Goal: Task Accomplishment & Management: Use online tool/utility

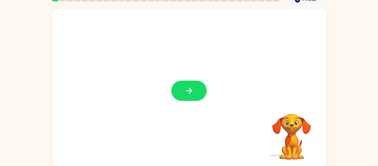
scroll to position [29, 0]
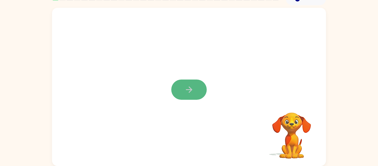
click at [190, 93] on icon "button" at bounding box center [189, 90] width 10 height 10
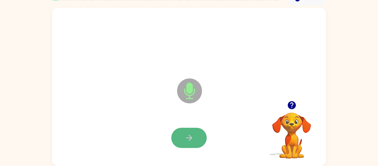
click at [182, 137] on button "button" at bounding box center [188, 138] width 35 height 20
click at [182, 139] on button "button" at bounding box center [188, 138] width 35 height 20
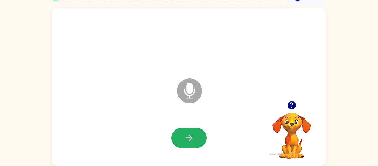
click at [182, 139] on button "button" at bounding box center [188, 138] width 35 height 20
click at [182, 138] on button "button" at bounding box center [188, 138] width 35 height 20
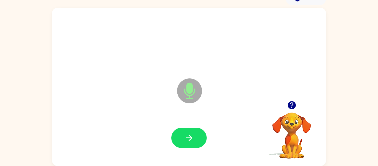
click at [182, 138] on button "button" at bounding box center [188, 138] width 35 height 20
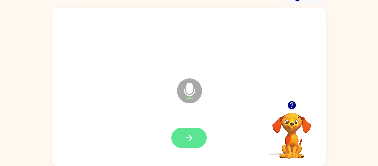
click at [182, 141] on button "button" at bounding box center [188, 138] width 35 height 20
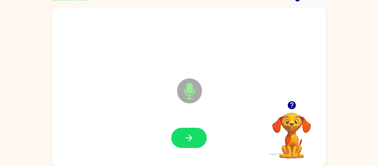
click at [182, 141] on button "button" at bounding box center [188, 138] width 35 height 20
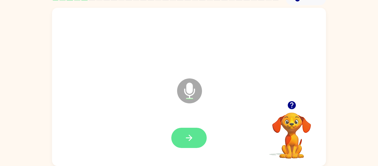
click at [184, 143] on button "button" at bounding box center [188, 138] width 35 height 20
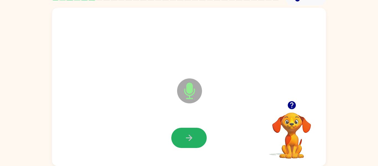
click at [184, 143] on button "button" at bounding box center [188, 138] width 35 height 20
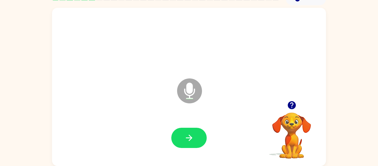
click at [184, 143] on button "button" at bounding box center [188, 138] width 35 height 20
click at [206, 143] on div at bounding box center [188, 138] width 35 height 20
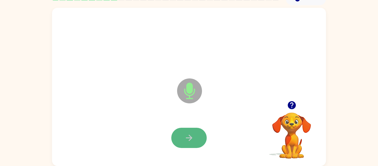
click at [192, 141] on icon "button" at bounding box center [189, 138] width 10 height 10
click at [192, 142] on icon "button" at bounding box center [189, 138] width 10 height 10
click at [192, 142] on div at bounding box center [188, 138] width 35 height 20
click at [191, 142] on icon "button" at bounding box center [189, 138] width 10 height 10
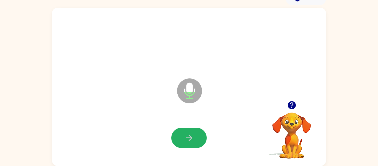
click at [191, 142] on icon "button" at bounding box center [189, 138] width 10 height 10
click at [190, 142] on button "button" at bounding box center [188, 138] width 35 height 20
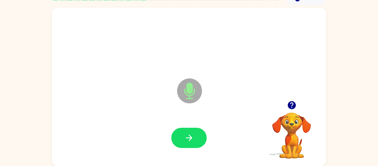
click at [190, 142] on button "button" at bounding box center [188, 138] width 35 height 20
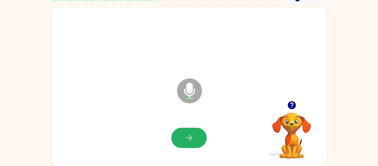
click at [190, 142] on button "button" at bounding box center [188, 138] width 35 height 20
click at [204, 139] on button "button" at bounding box center [188, 138] width 35 height 20
click at [183, 133] on button "button" at bounding box center [188, 138] width 35 height 20
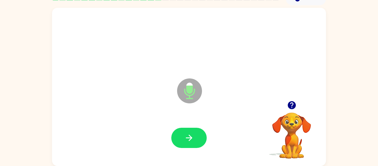
click at [183, 133] on button "button" at bounding box center [188, 138] width 35 height 20
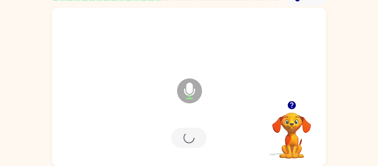
click at [183, 130] on div at bounding box center [188, 138] width 35 height 20
click at [182, 131] on button "button" at bounding box center [188, 138] width 35 height 20
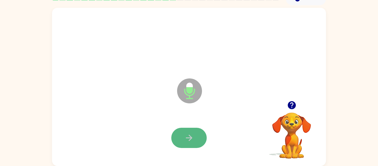
click at [182, 131] on button "button" at bounding box center [188, 138] width 35 height 20
click at [183, 133] on button "button" at bounding box center [188, 138] width 35 height 20
drag, startPoint x: 183, startPoint y: 133, endPoint x: 183, endPoint y: 128, distance: 5.3
click at [183, 128] on button "button" at bounding box center [188, 138] width 35 height 20
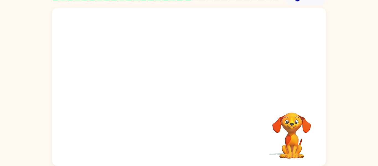
click at [183, 128] on div "Your browser must support playing .mp4 files to use Literably. Please try using…" at bounding box center [189, 87] width 274 height 158
click at [7, 30] on div "Your browser must support playing .mp4 files to use Literably. Please try using…" at bounding box center [189, 85] width 378 height 160
click at [173, 54] on div at bounding box center [189, 41] width 263 height 45
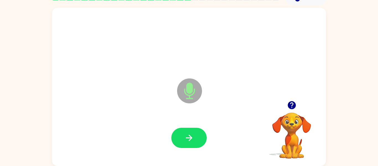
click at [173, 54] on div at bounding box center [189, 41] width 263 height 45
click at [178, 120] on div at bounding box center [189, 137] width 263 height 45
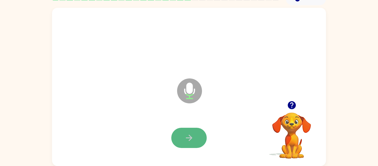
click at [188, 134] on icon "button" at bounding box center [189, 138] width 10 height 10
click at [188, 136] on icon "button" at bounding box center [189, 138] width 10 height 10
click at [188, 137] on icon "button" at bounding box center [189, 138] width 10 height 10
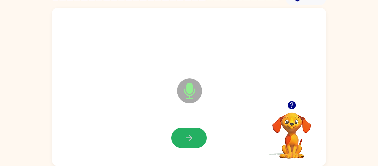
click at [188, 137] on icon "button" at bounding box center [189, 138] width 10 height 10
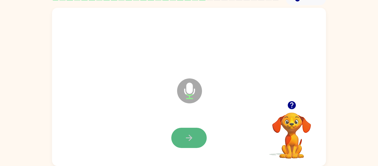
click at [188, 139] on icon "button" at bounding box center [189, 138] width 10 height 10
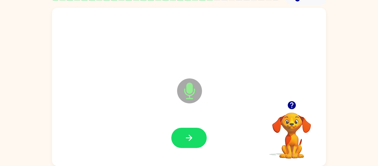
click at [188, 139] on icon "button" at bounding box center [189, 138] width 10 height 10
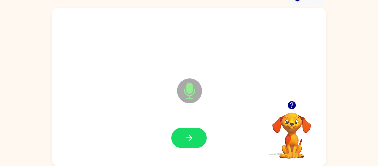
click at [188, 139] on icon "button" at bounding box center [189, 138] width 10 height 10
click at [293, 108] on icon "button" at bounding box center [291, 105] width 8 height 8
click at [293, 108] on video "Your browser must support playing .mp4 files to use Literably. Please try using…" at bounding box center [291, 131] width 55 height 55
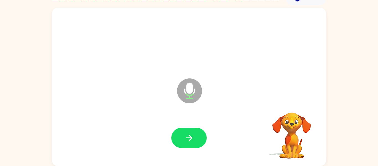
click at [293, 108] on video "Your browser must support playing .mp4 files to use Literably. Please try using…" at bounding box center [291, 131] width 55 height 55
click at [293, 108] on icon "button" at bounding box center [291, 105] width 8 height 8
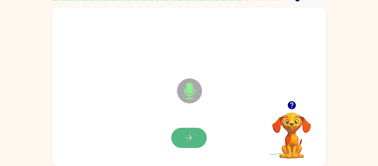
click at [185, 138] on icon "button" at bounding box center [189, 138] width 10 height 10
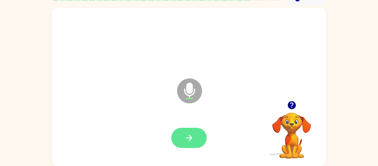
click at [185, 138] on icon "button" at bounding box center [189, 138] width 10 height 10
click at [183, 129] on button "button" at bounding box center [188, 138] width 35 height 20
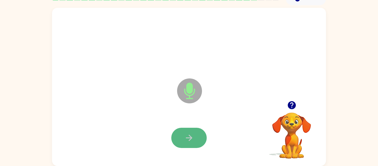
click at [188, 129] on button "button" at bounding box center [188, 138] width 35 height 20
click at [182, 129] on button "button" at bounding box center [188, 138] width 35 height 20
click at [181, 129] on button "button" at bounding box center [188, 138] width 35 height 20
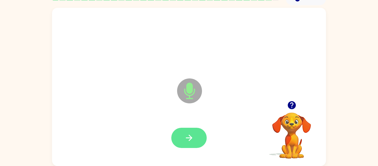
click at [185, 137] on icon "button" at bounding box center [189, 138] width 10 height 10
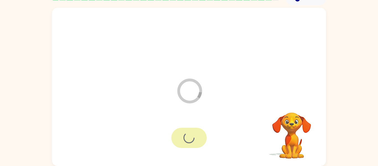
scroll to position [19, 0]
